Goal: Task Accomplishment & Management: Manage account settings

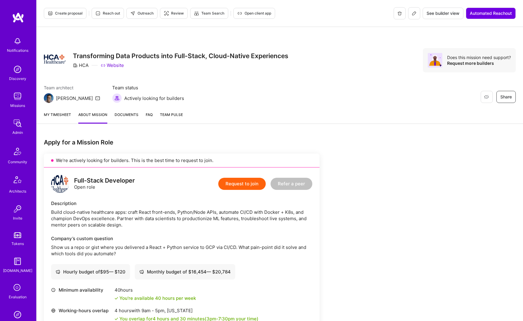
scroll to position [273, 0]
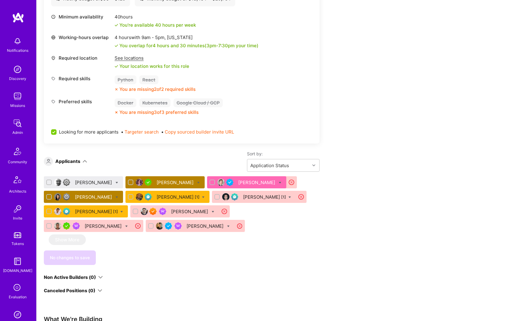
click at [174, 185] on div "John Richter" at bounding box center [176, 182] width 38 height 6
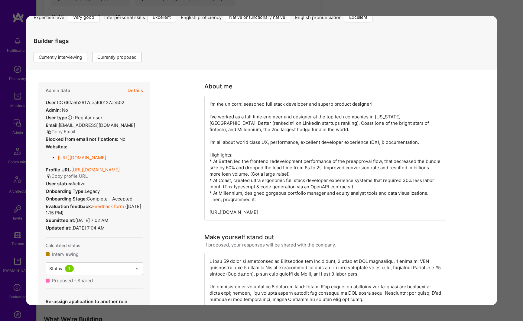
scroll to position [38, 0]
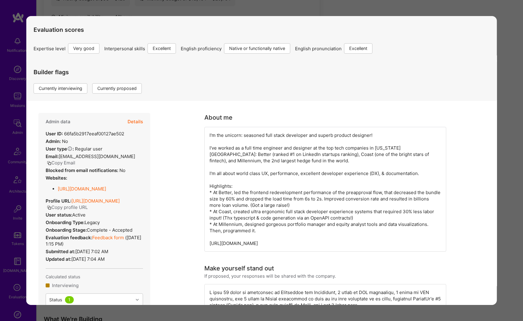
click at [136, 121] on button "Details" at bounding box center [135, 122] width 15 height 18
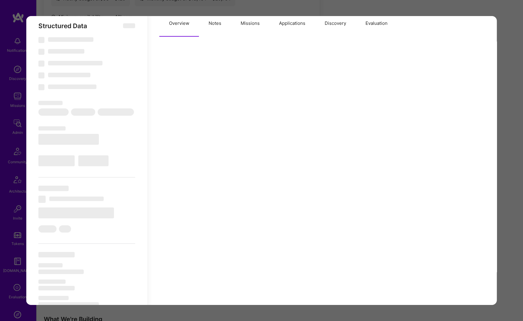
scroll to position [75, 0]
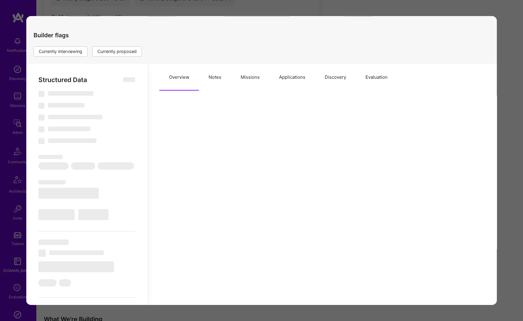
select select "Right Now"
select select "5"
select select "7"
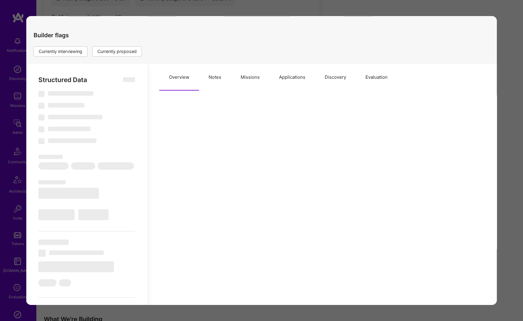
select select "US"
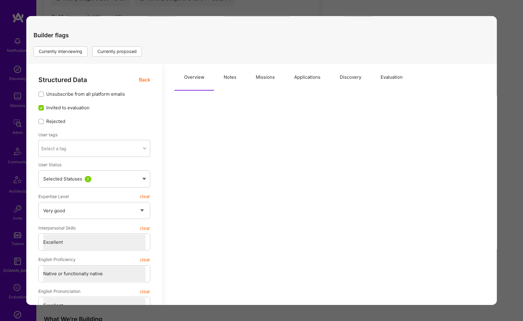
click at [293, 77] on button "Applications" at bounding box center [308, 77] width 46 height 27
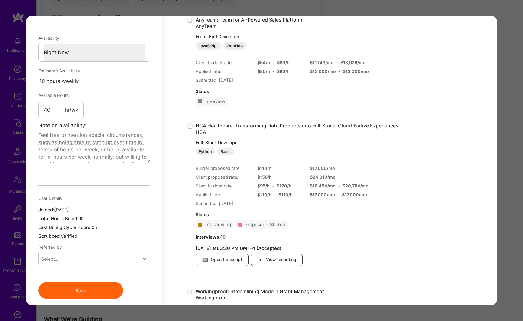
scroll to position [454, 0]
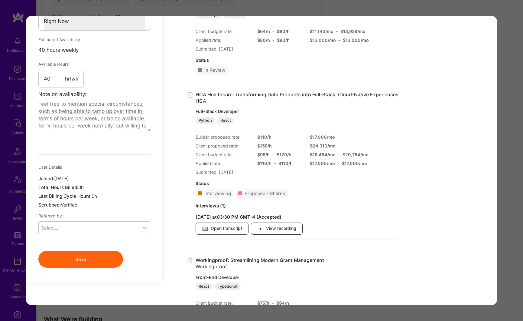
click at [270, 229] on span "View recording" at bounding box center [276, 228] width 39 height 7
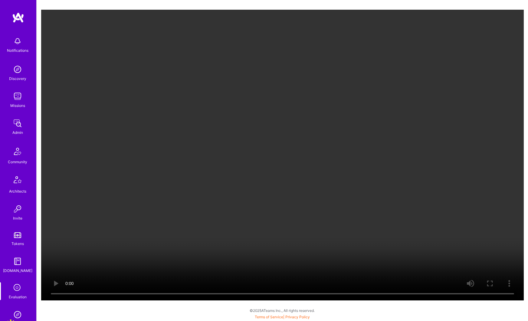
click at [69, 210] on video "Your browser does not support the video tag." at bounding box center [282, 155] width 482 height 290
